Goal: Task Accomplishment & Management: Manage account settings

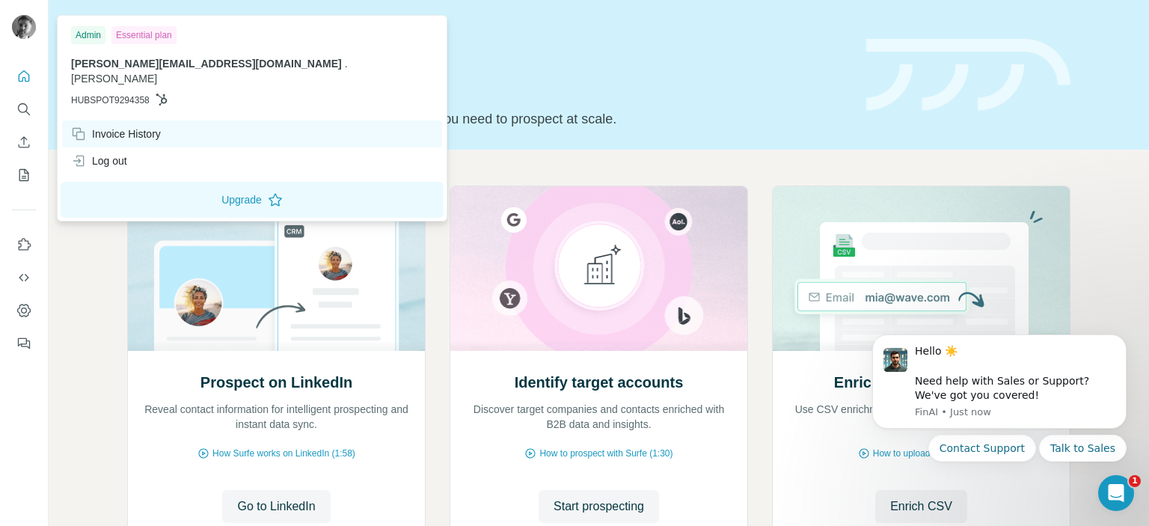
click at [111, 126] on div "Invoice History" at bounding box center [116, 133] width 90 height 15
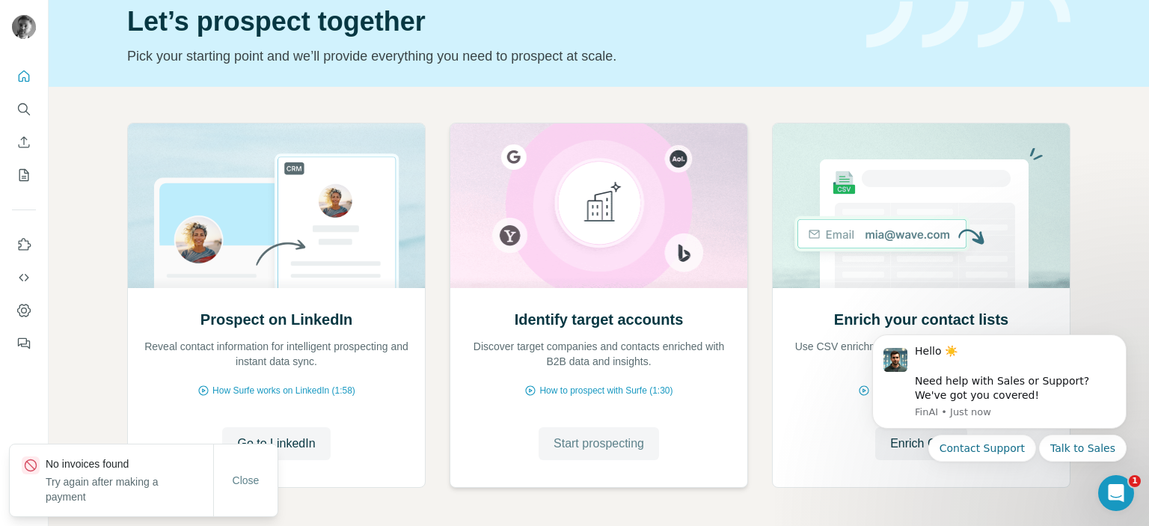
scroll to position [120, 0]
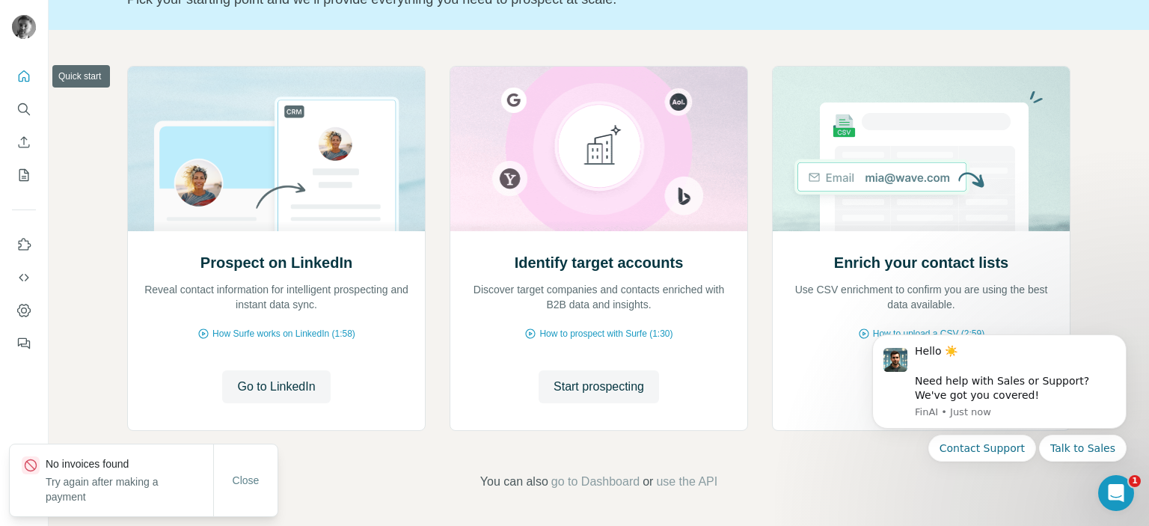
click at [30, 86] on button "Quick start" at bounding box center [24, 76] width 24 height 27
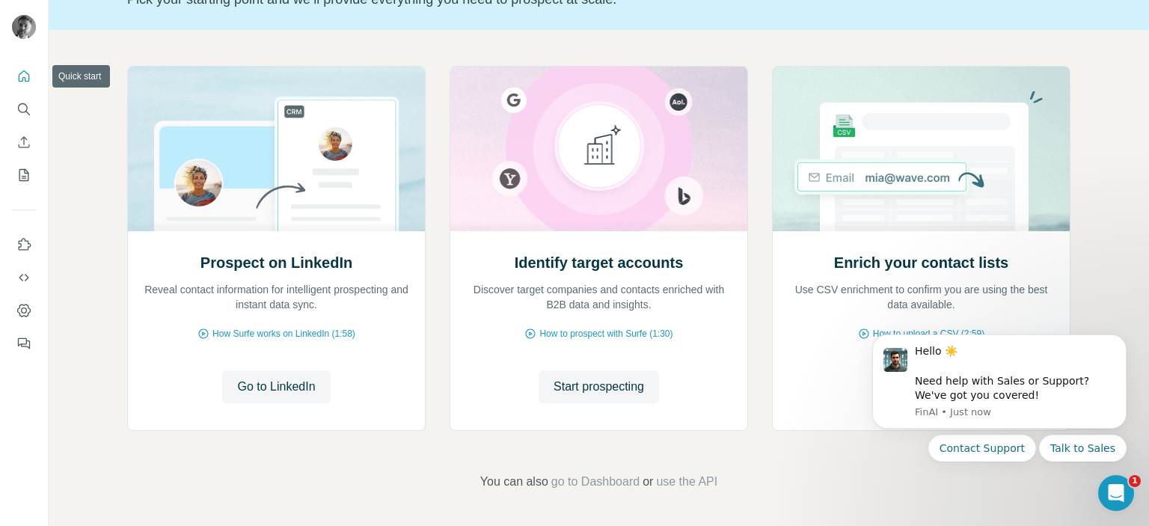
click at [24, 75] on icon "Quick start" at bounding box center [23, 76] width 15 height 15
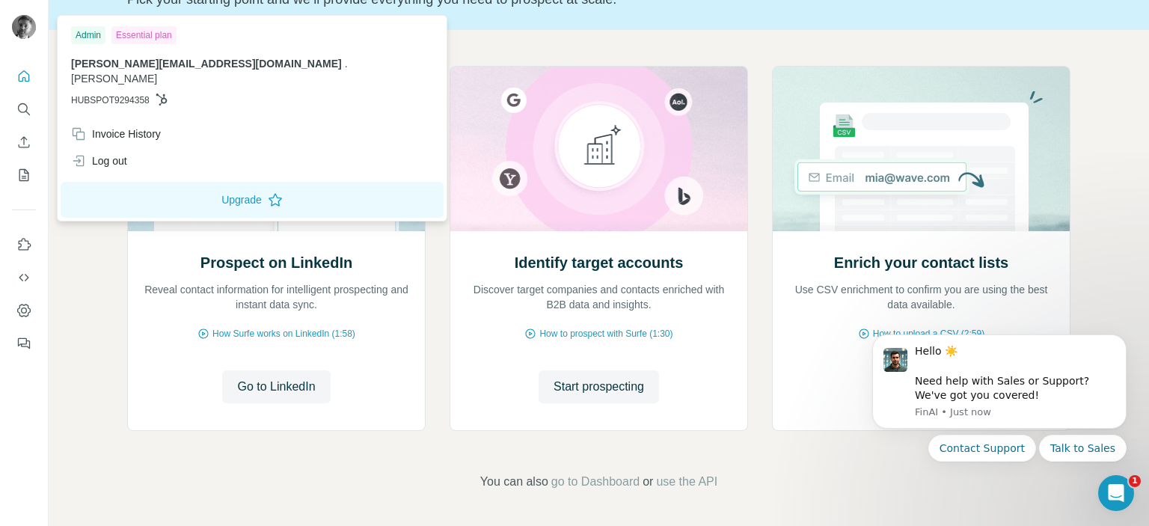
click at [20, 22] on img at bounding box center [24, 27] width 24 height 24
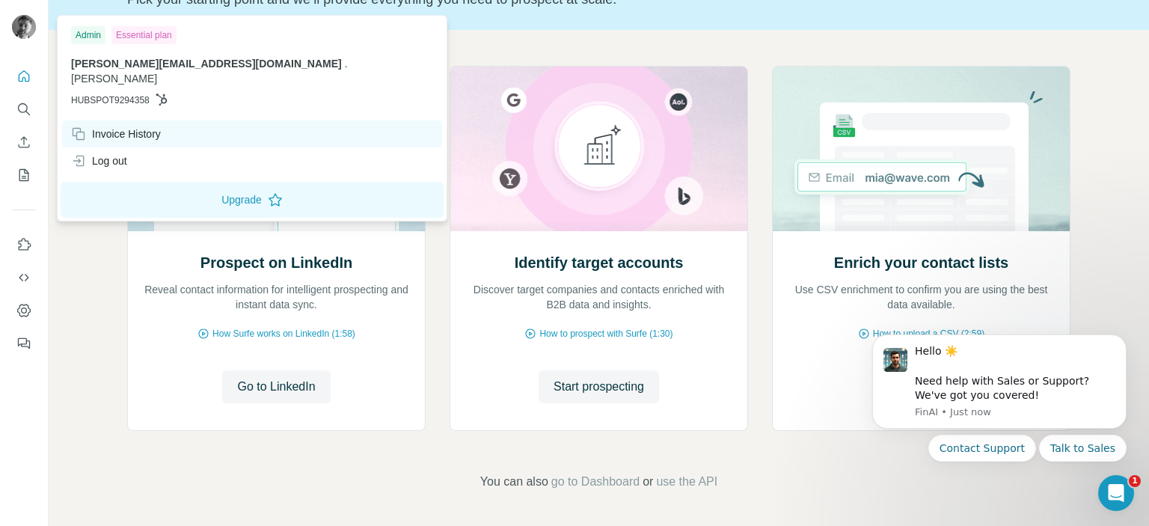
click at [122, 126] on div "Invoice History" at bounding box center [116, 133] width 90 height 15
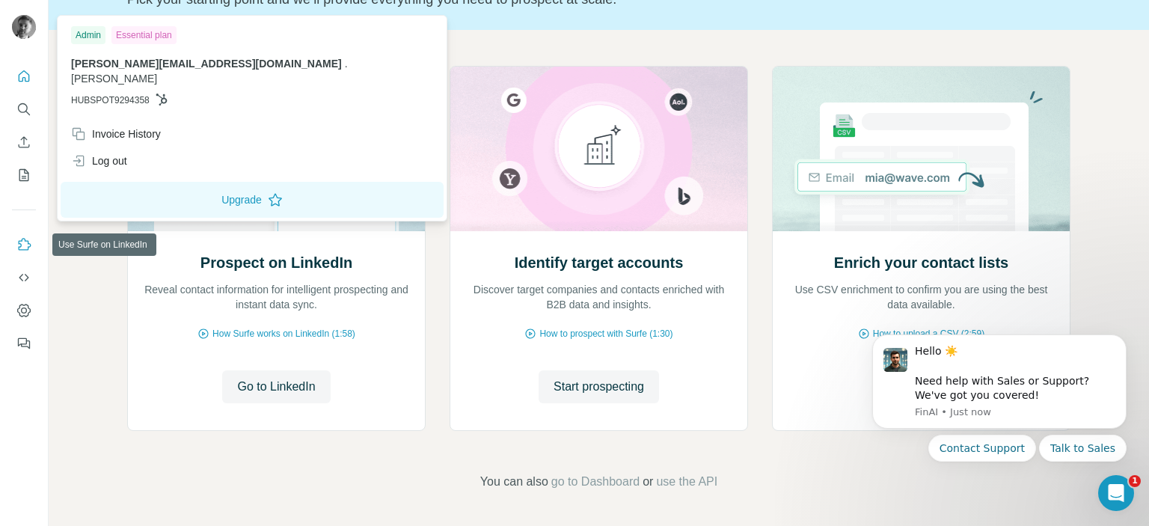
click at [27, 242] on icon "Use Surfe on LinkedIn" at bounding box center [23, 244] width 15 height 15
